Goal: Complete application form

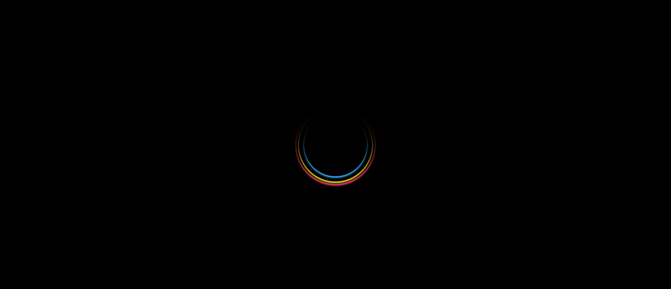
select select
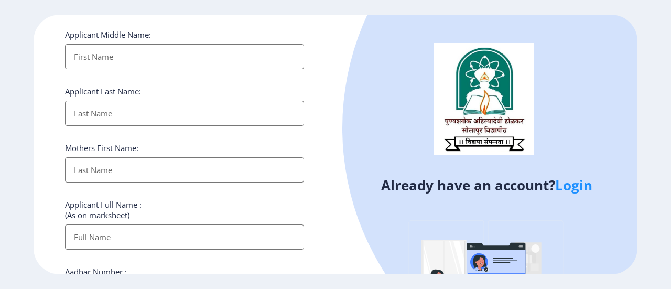
scroll to position [210, 0]
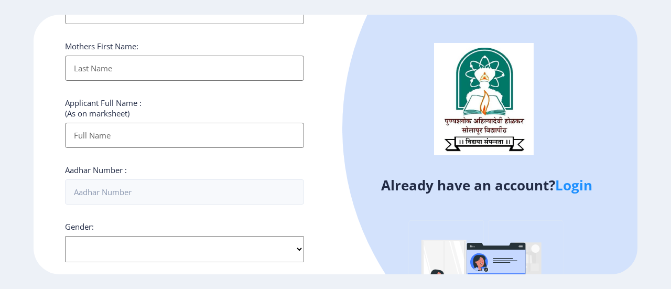
click at [562, 187] on link "Login" at bounding box center [573, 185] width 37 height 19
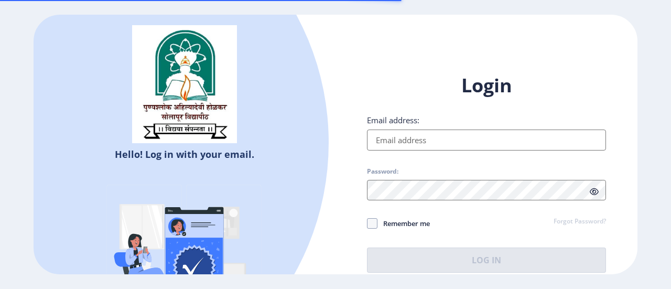
type input "[EMAIL_ADDRESS][DOMAIN_NAME]"
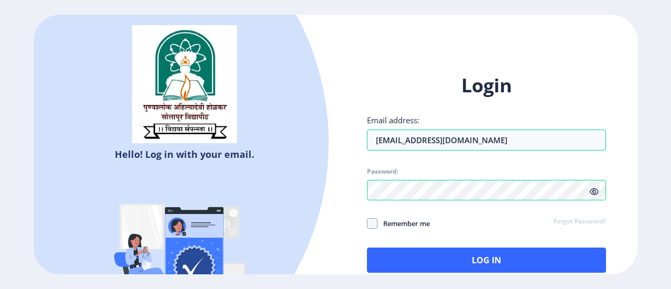
click at [596, 191] on icon at bounding box center [594, 192] width 9 height 8
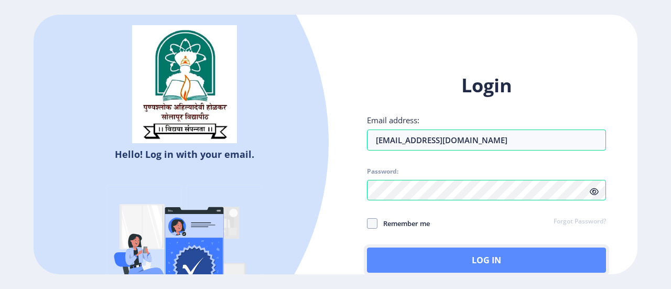
click at [513, 257] on button "Log In" at bounding box center [486, 259] width 239 height 25
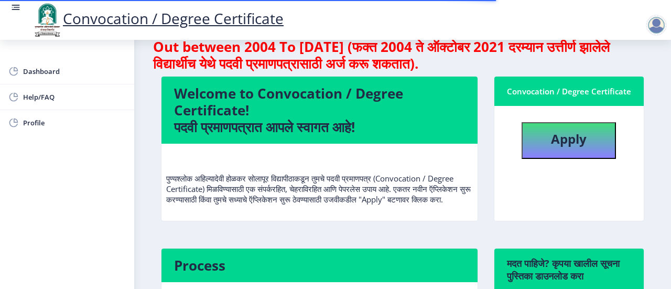
scroll to position [52, 0]
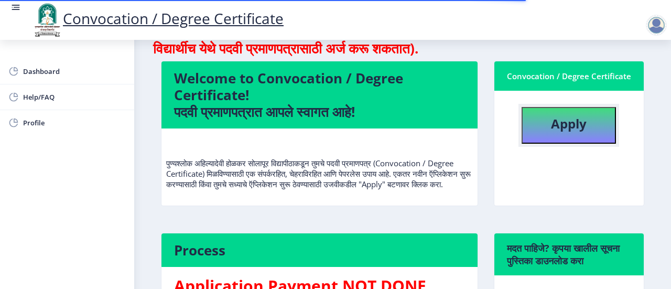
click at [553, 126] on b "Apply" at bounding box center [569, 123] width 36 height 17
select select
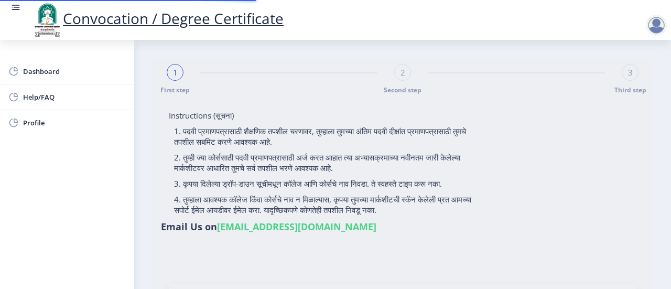
type input "[PERSON_NAME] [PERSON_NAME]"
type input "[PERSON_NAME]"
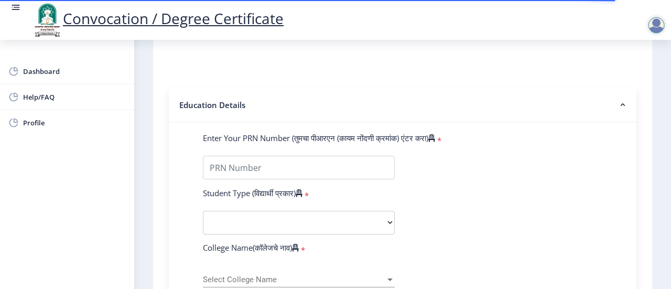
scroll to position [210, 0]
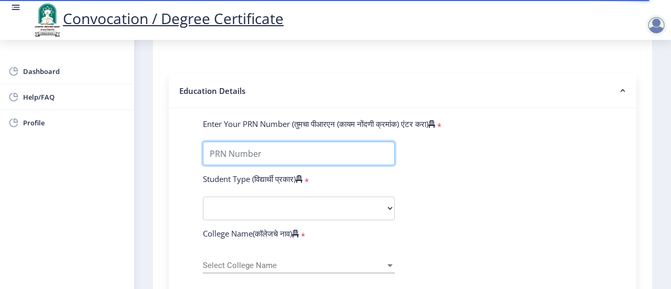
click at [275, 154] on input "Enter Your PRN Number (तुमचा पीआरएन (कायम नोंदणी क्रमांक) एंटर करा)" at bounding box center [299, 154] width 192 height 24
type input "202101075020246"
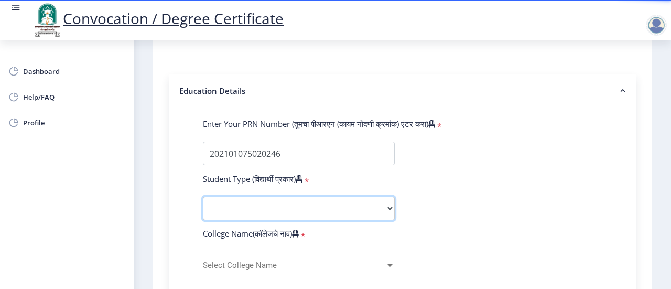
click at [260, 206] on select "Select Student Type Regular External" at bounding box center [299, 209] width 192 height 24
select select "Regular"
click at [203, 197] on select "Select Student Type Regular External" at bounding box center [299, 209] width 192 height 24
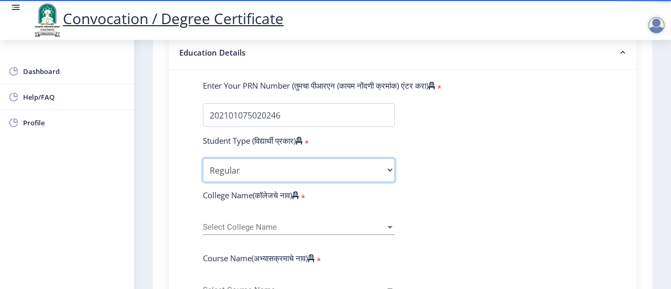
scroll to position [315, 0]
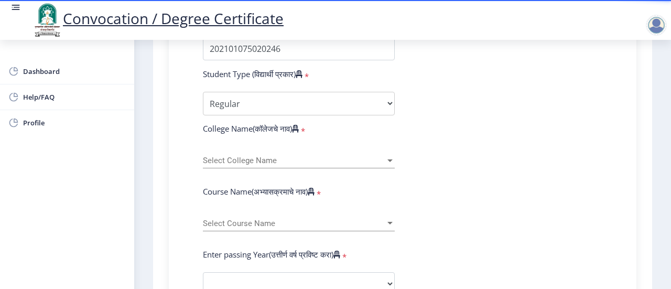
click at [271, 157] on span "Select College Name" at bounding box center [294, 160] width 182 height 9
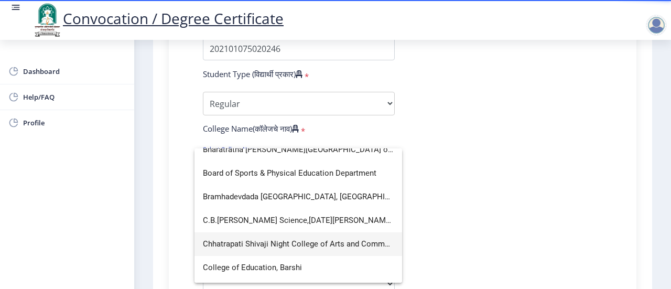
scroll to position [367, 0]
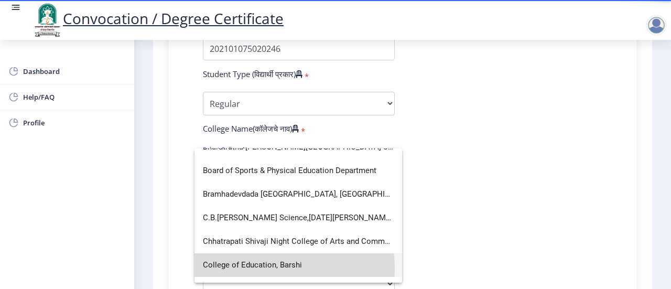
click at [272, 268] on span "College of Education, Barshi" at bounding box center [298, 265] width 191 height 24
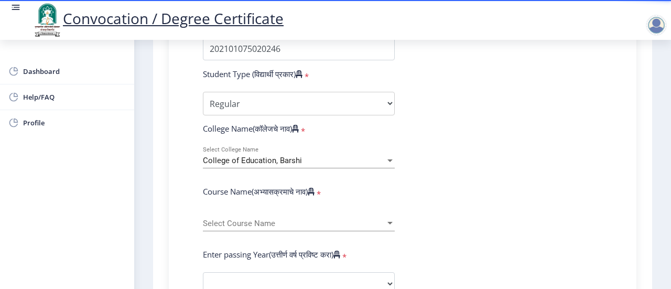
click at [321, 217] on div "Select Course Name Select Course Name" at bounding box center [299, 220] width 192 height 22
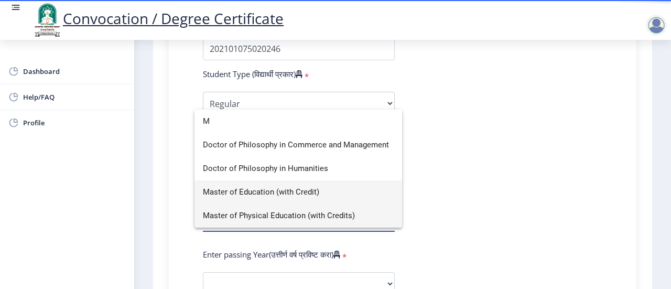
type input "M"
click at [277, 216] on span "Master of Physical Education (with Credits)" at bounding box center [298, 216] width 191 height 24
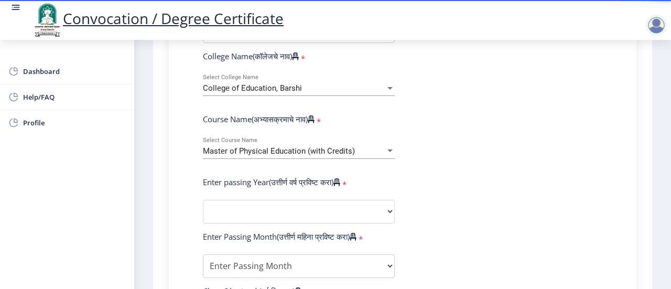
scroll to position [419, 0]
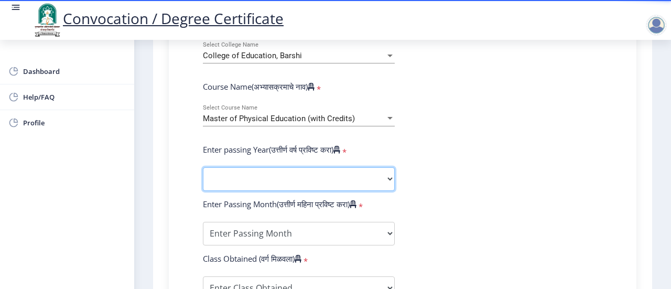
click at [260, 181] on select "2025 2024 2023 2022 2021 2020 2019 2018 2017 2016 2015 2014 2013 2012 2011 2010…" at bounding box center [299, 179] width 192 height 24
select select "2024"
click at [203, 167] on select "2025 2024 2023 2022 2021 2020 2019 2018 2017 2016 2015 2014 2013 2012 2011 2010…" at bounding box center [299, 179] width 192 height 24
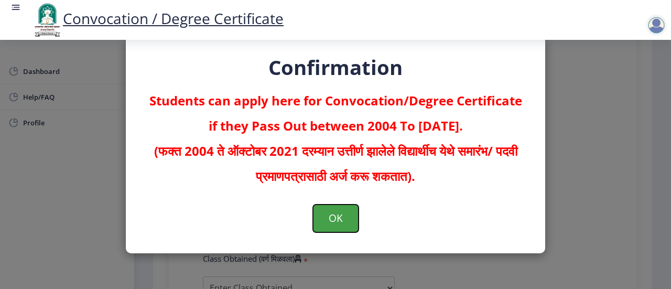
click at [329, 222] on button "OK" at bounding box center [336, 218] width 46 height 27
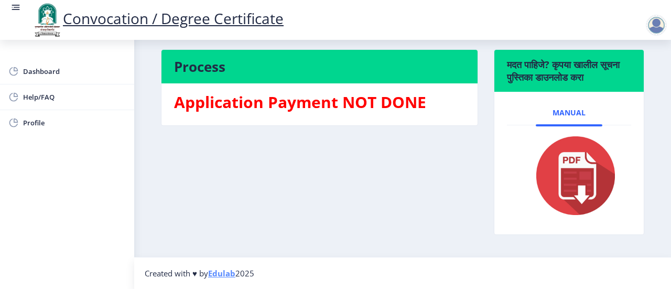
scroll to position [88, 0]
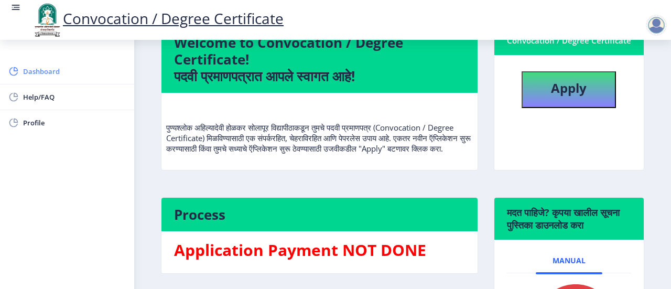
click at [59, 70] on span "Dashboard" at bounding box center [74, 71] width 103 height 13
click at [44, 72] on span "Dashboard" at bounding box center [74, 71] width 103 height 13
click at [43, 123] on span "Profile" at bounding box center [74, 122] width 103 height 13
select select
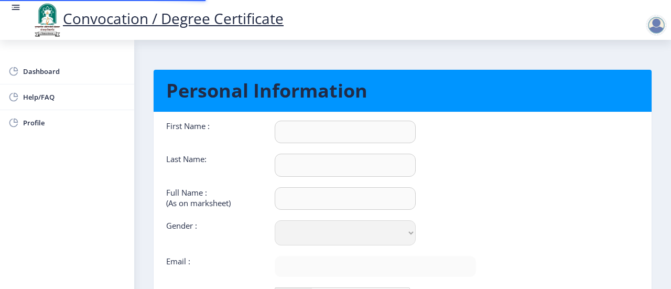
type input "[PERSON_NAME]"
type input "naik"
type input "[PERSON_NAME] [PERSON_NAME]"
select select "[DEMOGRAPHIC_DATA]"
type input "[EMAIL_ADDRESS][DOMAIN_NAME]"
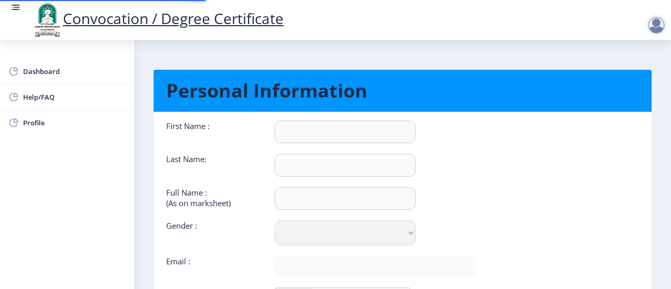
type input "9421193134"
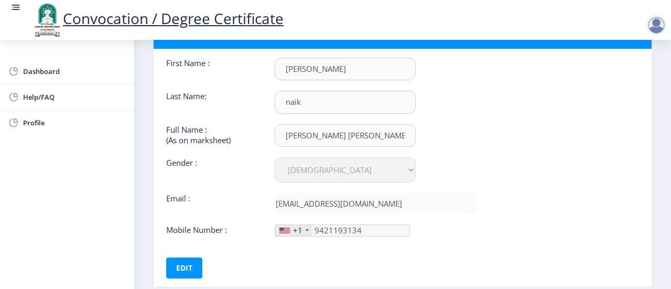
scroll to position [123, 0]
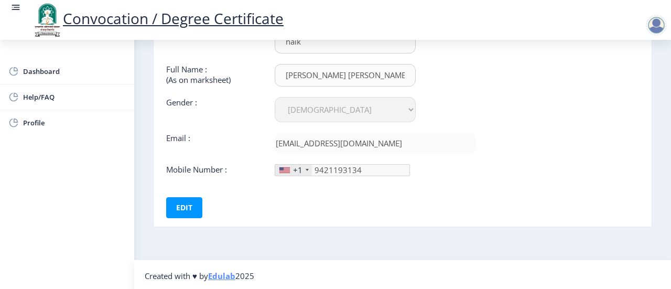
click at [288, 167] on div at bounding box center [284, 170] width 10 height 6
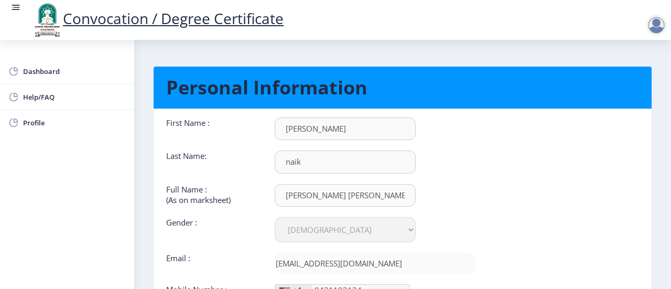
scroll to position [0, 0]
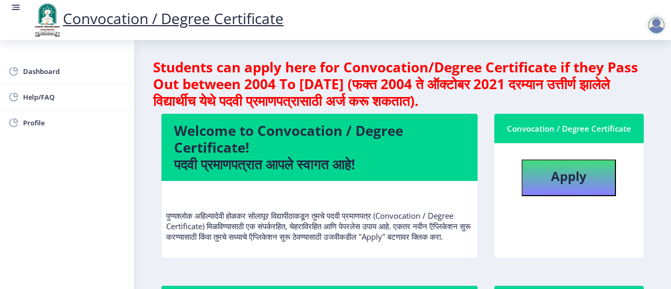
select select
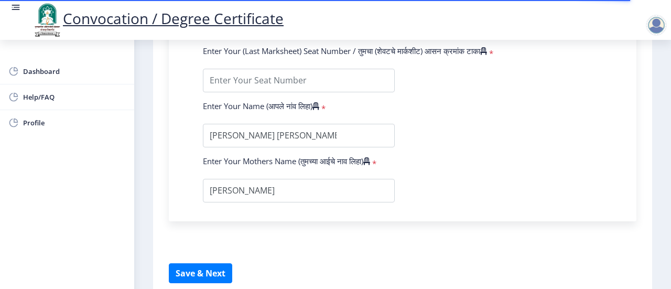
scroll to position [728, 0]
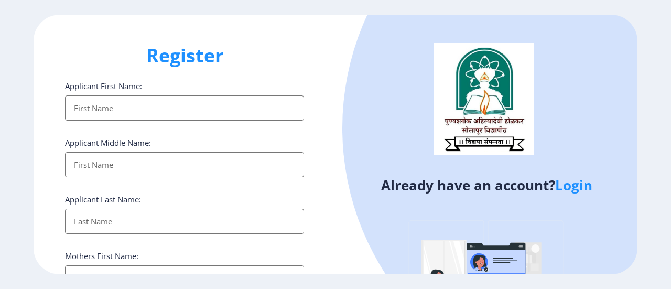
select select
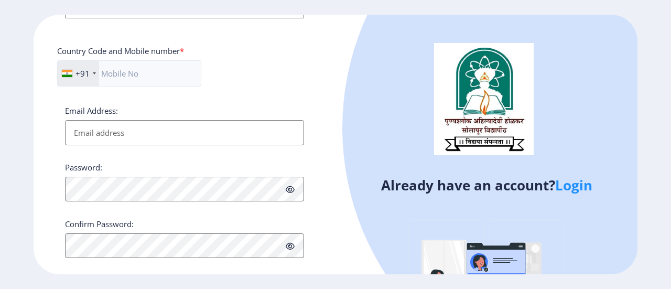
scroll to position [467, 0]
